Goal: Task Accomplishment & Management: Manage account settings

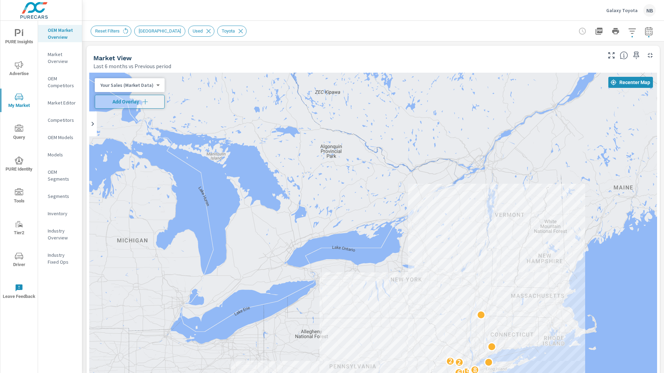
scroll to position [237, 0]
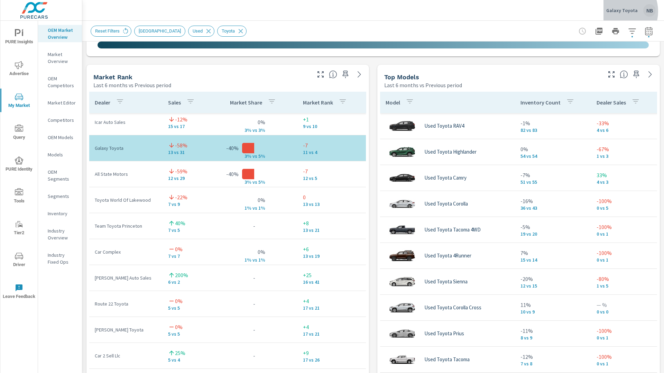
click at [619, 11] on p "Galaxy Toyota" at bounding box center [621, 10] width 31 height 6
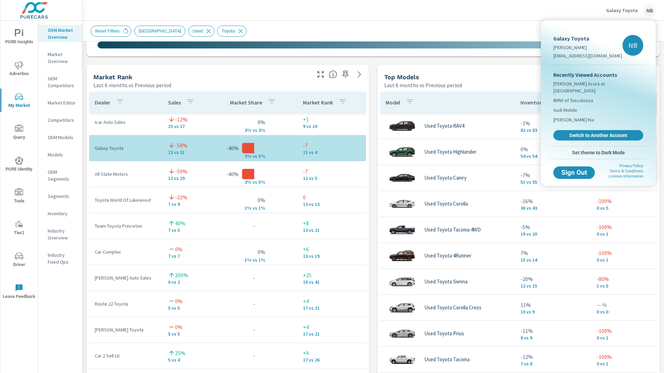
click at [569, 132] on span "Switch to Another Account" at bounding box center [598, 135] width 82 height 6
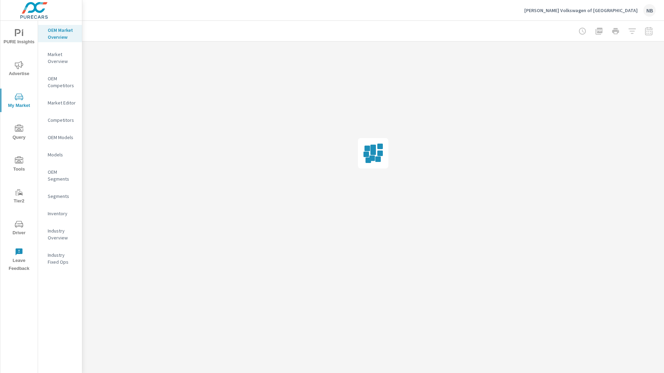
click at [16, 226] on icon "nav menu" at bounding box center [19, 224] width 8 height 7
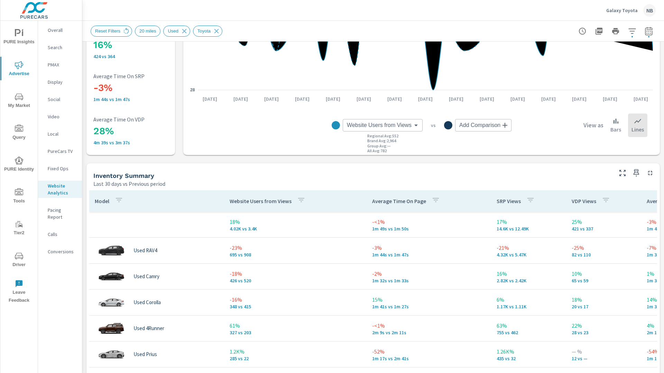
scroll to position [215, 0]
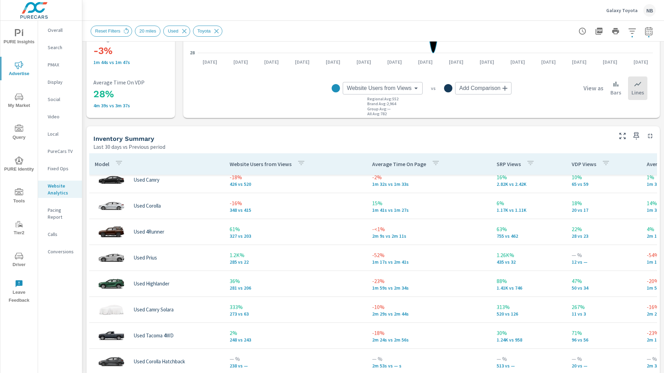
scroll to position [62, 0]
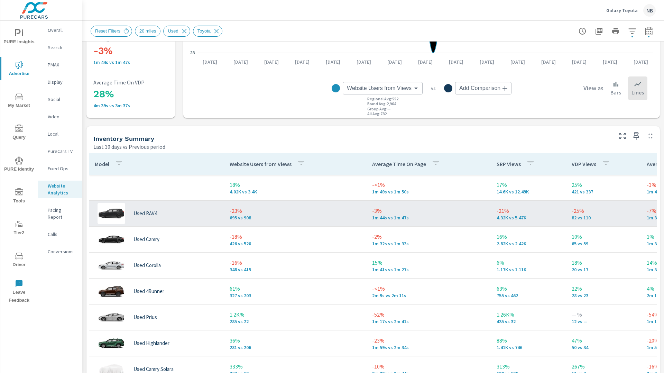
scroll to position [215, 0]
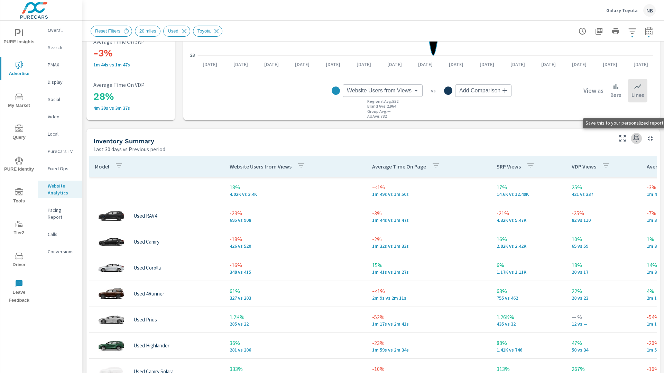
click at [637, 136] on icon "button" at bounding box center [636, 138] width 8 height 8
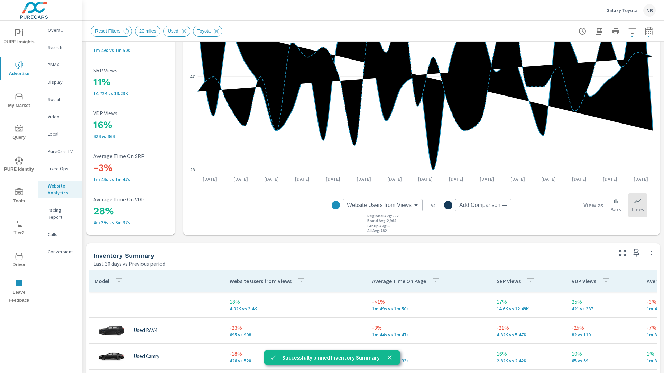
scroll to position [0, 0]
